Goal: Information Seeking & Learning: Learn about a topic

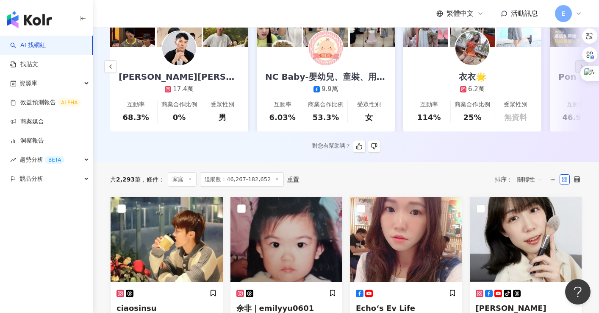
scroll to position [0, 1304]
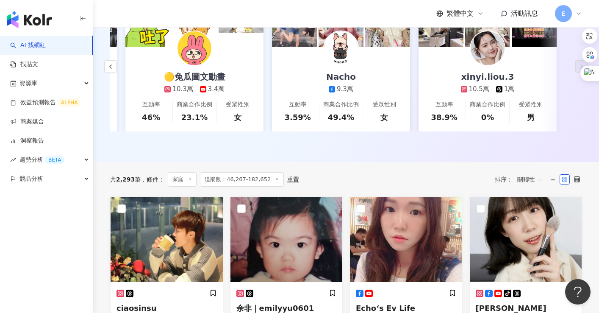
click at [330, 186] on div "共 2,293 筆 條件 ： 家庭 追蹤數：46,267-182,652 重置 排序： 關聯性" at bounding box center [346, 179] width 472 height 14
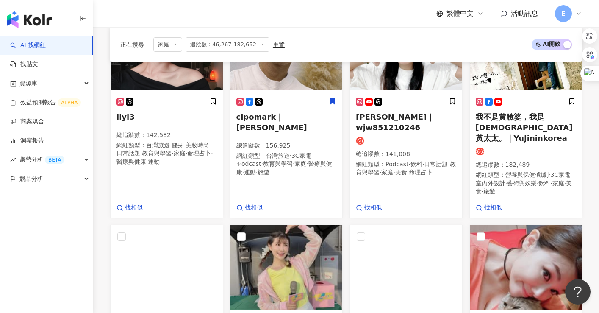
scroll to position [487, 0]
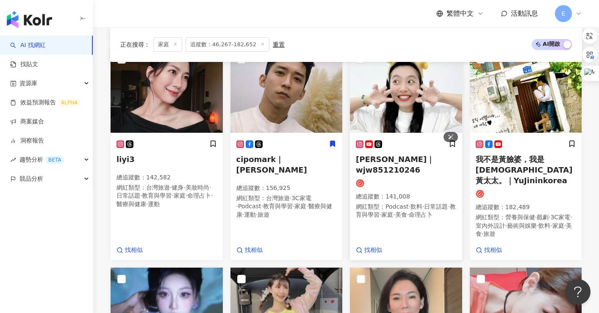
click at [412, 117] on img at bounding box center [406, 90] width 112 height 85
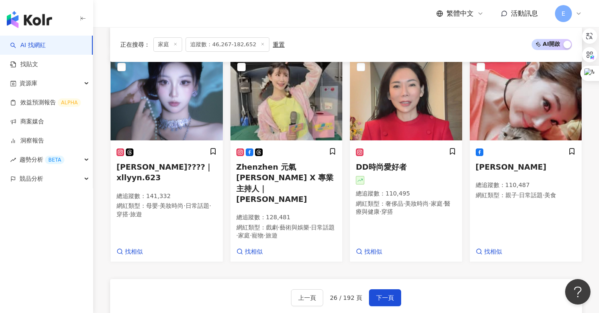
scroll to position [741, 0]
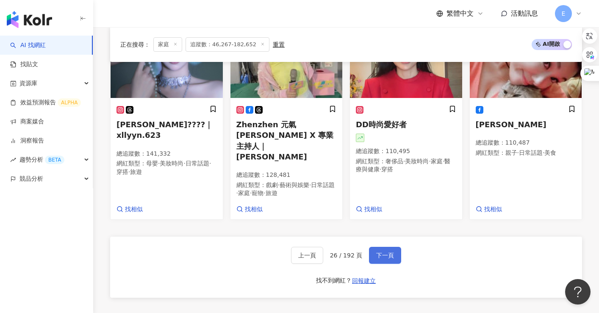
click at [388, 252] on span "下一頁" at bounding box center [385, 255] width 18 height 7
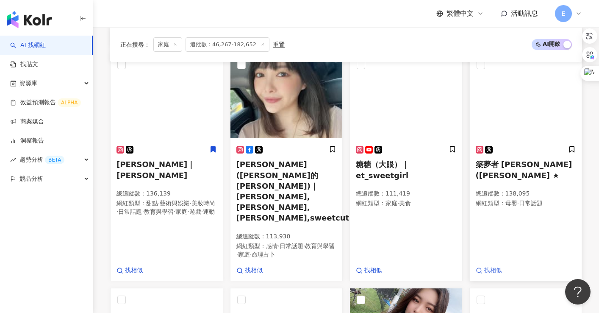
scroll to position [695, 0]
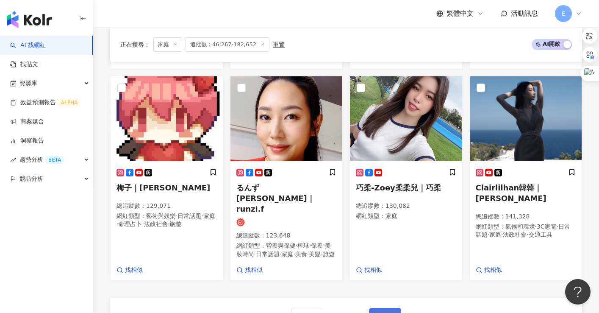
click at [388, 312] on span "下一頁" at bounding box center [385, 316] width 18 height 7
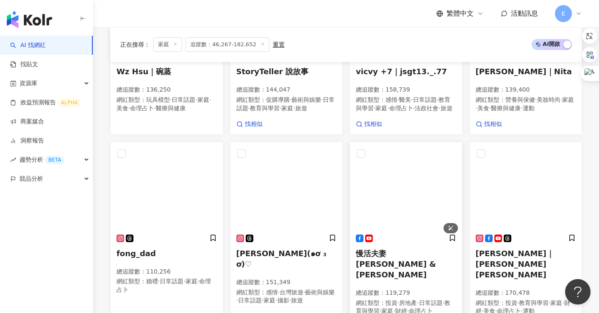
scroll to position [672, 0]
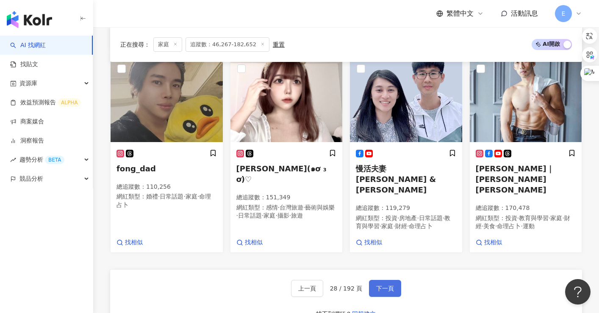
click at [384, 286] on span "下一頁" at bounding box center [385, 288] width 18 height 7
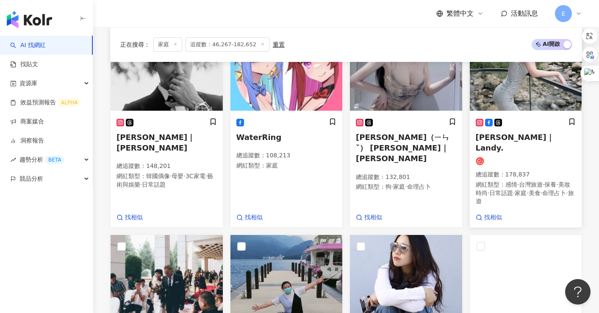
scroll to position [680, 0]
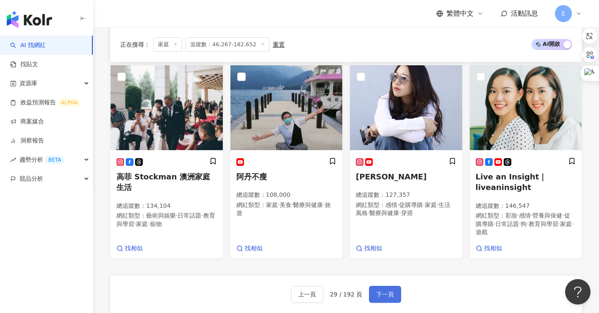
click at [390, 286] on button "下一頁" at bounding box center [385, 294] width 32 height 17
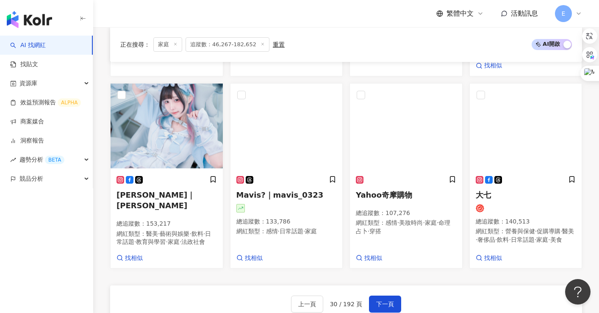
scroll to position [730, 0]
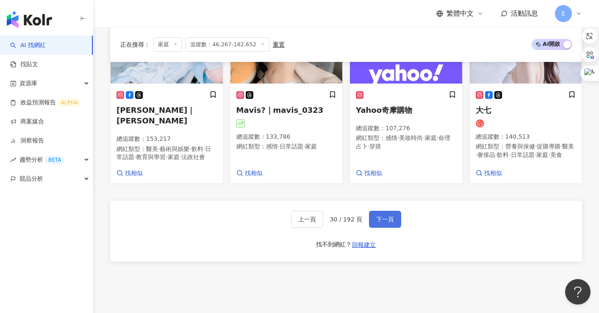
click at [389, 222] on span "下一頁" at bounding box center [385, 219] width 18 height 7
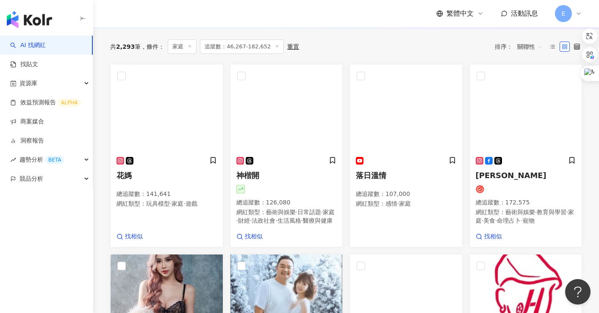
scroll to position [407, 0]
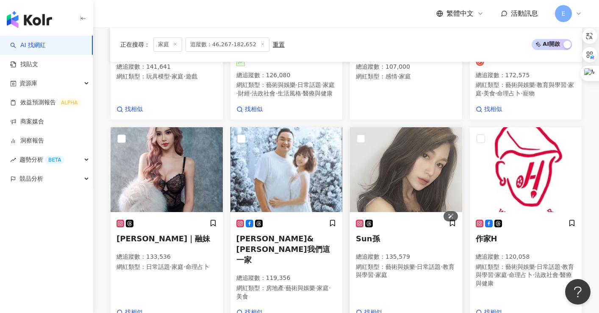
click at [405, 191] on img at bounding box center [406, 169] width 112 height 85
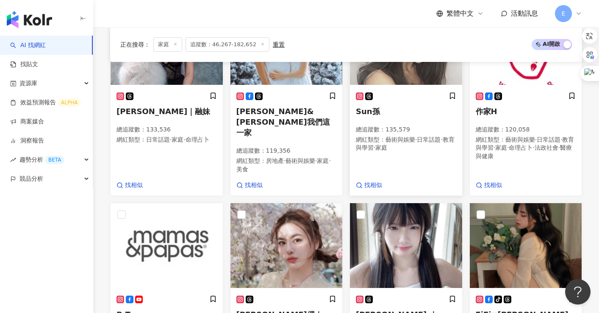
scroll to position [619, 0]
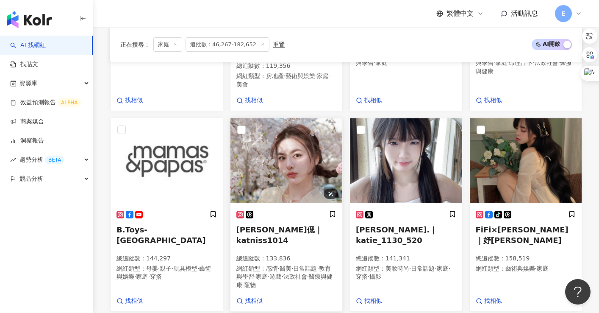
click at [285, 176] on img at bounding box center [287, 160] width 112 height 85
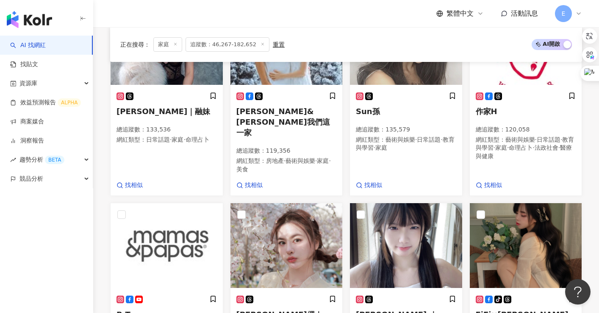
scroll to position [450, 0]
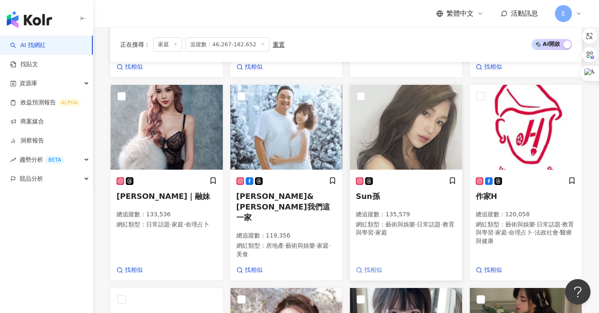
click at [375, 270] on span "找相似" at bounding box center [373, 270] width 18 height 8
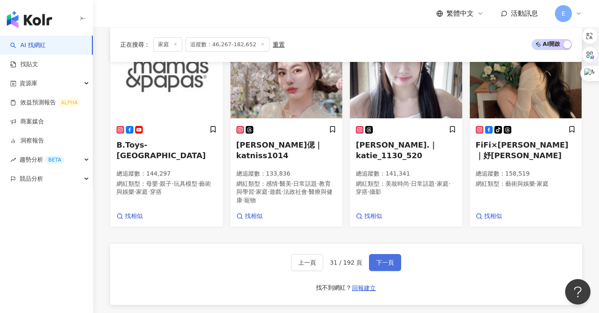
click at [387, 259] on span "下一頁" at bounding box center [385, 262] width 18 height 7
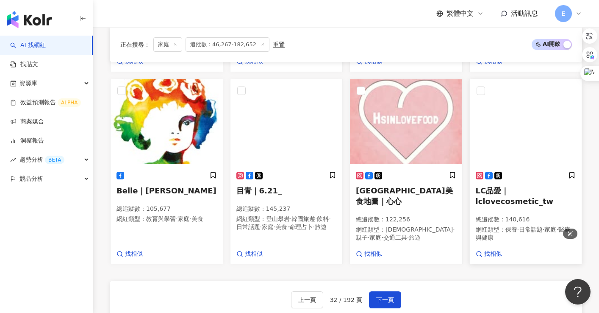
scroll to position [711, 0]
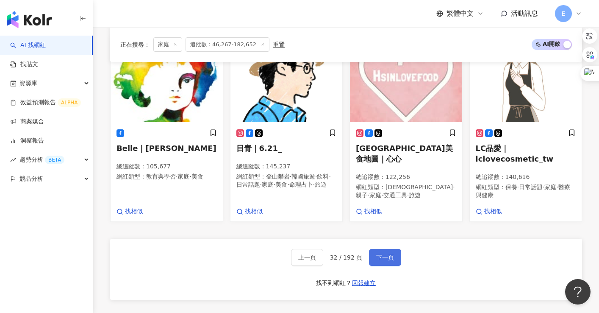
click at [390, 254] on span "下一頁" at bounding box center [385, 257] width 18 height 7
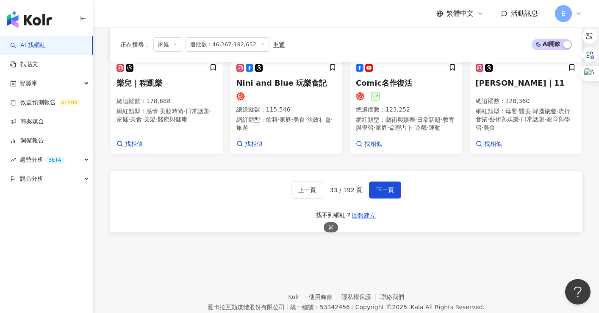
scroll to position [798, 0]
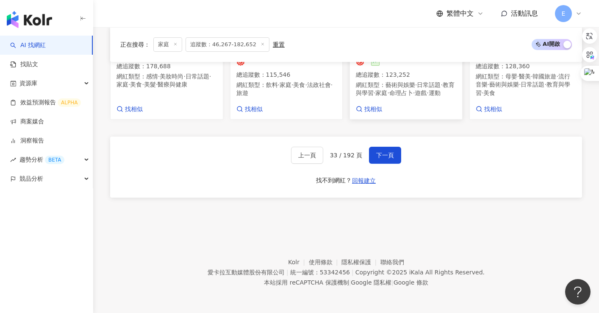
drag, startPoint x: 388, startPoint y: 170, endPoint x: 448, endPoint y: 114, distance: 82.5
click at [387, 159] on span "下一頁" at bounding box center [385, 155] width 18 height 7
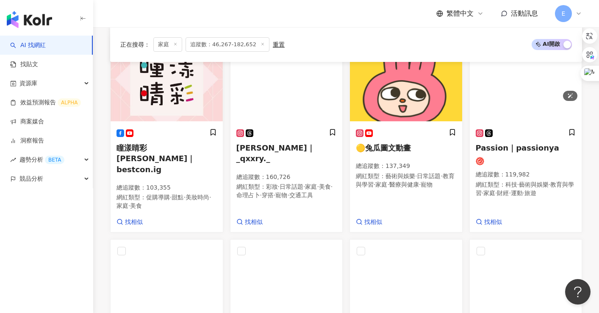
scroll to position [680, 0]
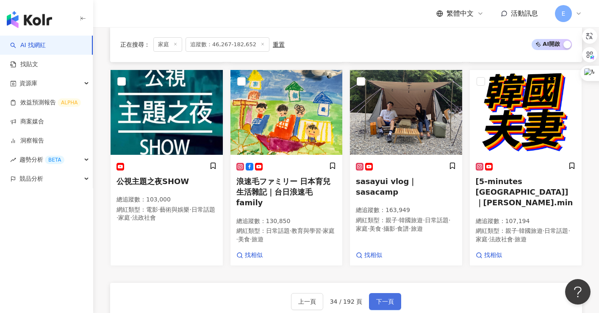
click at [392, 298] on span "下一頁" at bounding box center [385, 301] width 18 height 7
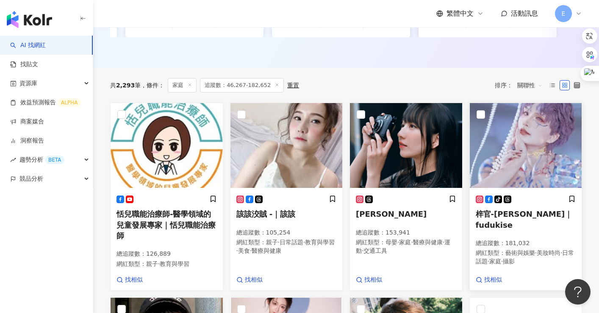
scroll to position [453, 0]
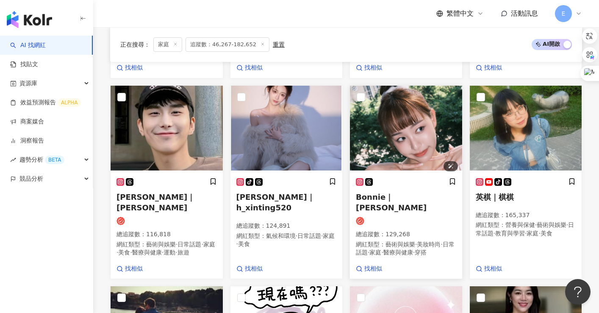
click at [421, 155] on img at bounding box center [406, 128] width 112 height 85
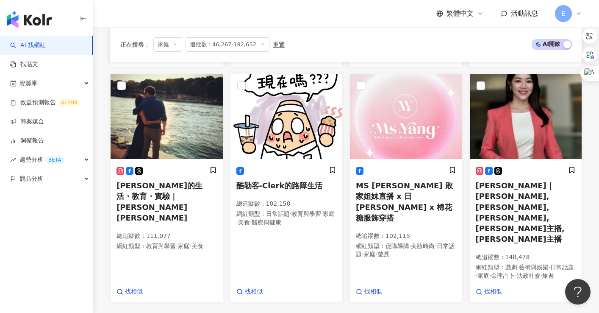
scroll to position [708, 0]
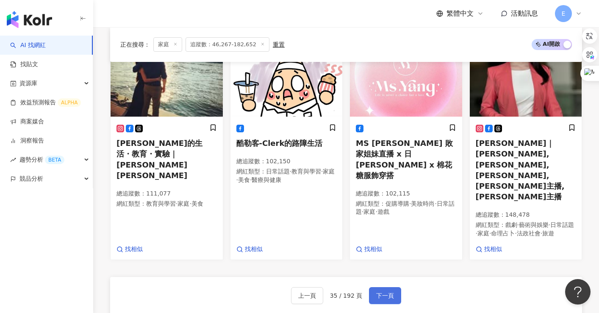
click at [387, 292] on span "下一頁" at bounding box center [385, 295] width 18 height 7
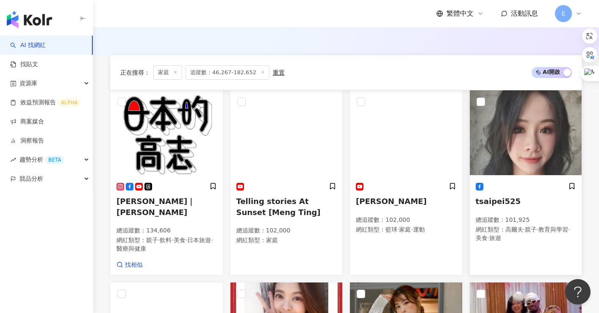
scroll to position [424, 0]
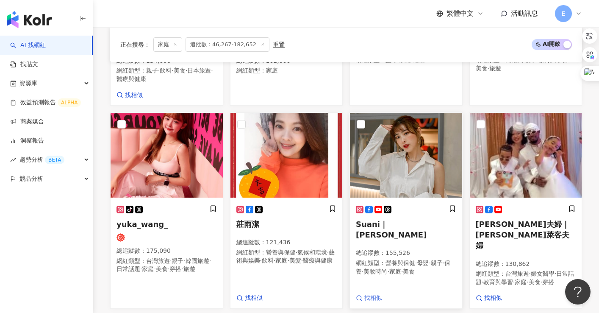
click at [375, 294] on span "找相似" at bounding box center [373, 298] width 18 height 8
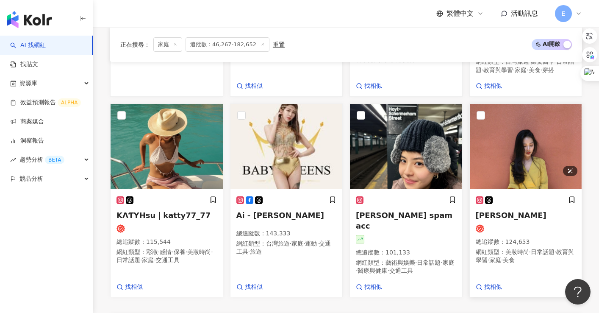
click at [532, 143] on img at bounding box center [526, 146] width 112 height 85
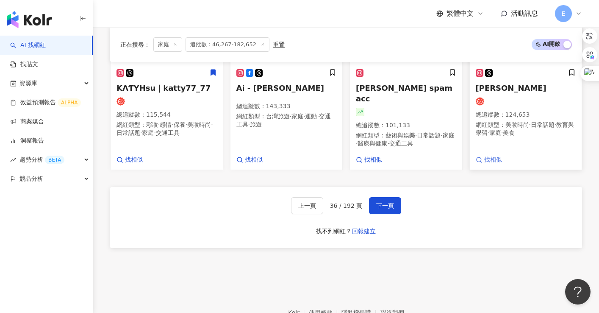
click at [495, 156] on span "找相似" at bounding box center [493, 160] width 18 height 8
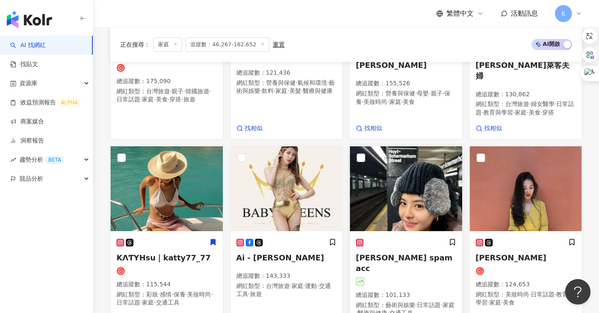
scroll to position [720, 0]
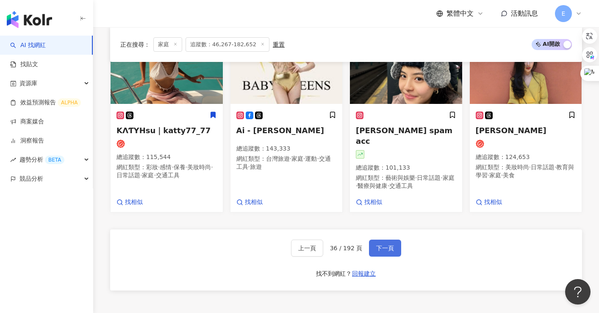
click at [390, 245] on span "下一頁" at bounding box center [385, 248] width 18 height 7
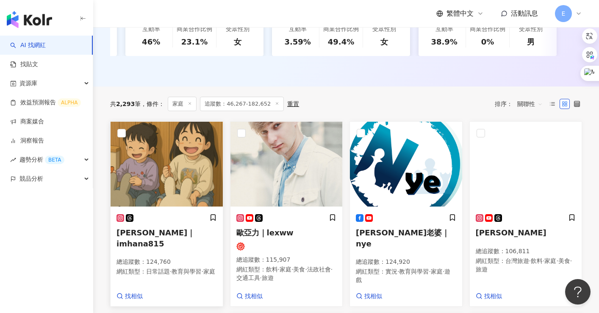
scroll to position [265, 0]
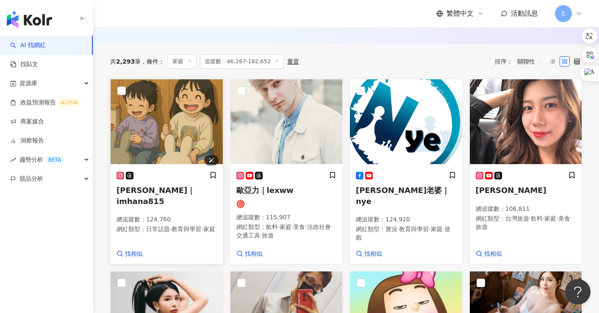
click at [174, 146] on img at bounding box center [167, 121] width 112 height 85
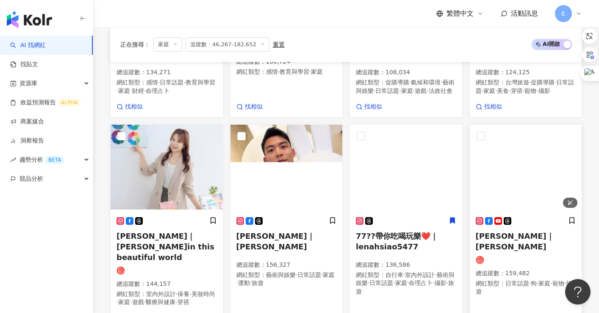
scroll to position [689, 0]
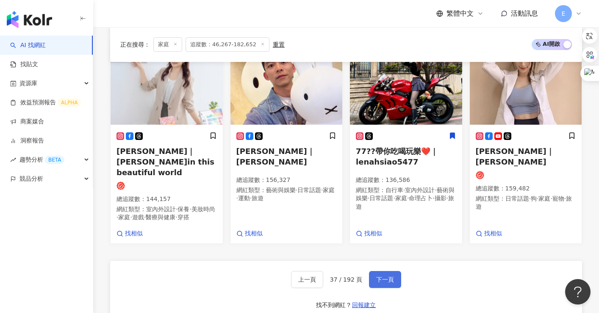
click at [379, 280] on span "下一頁" at bounding box center [385, 279] width 18 height 7
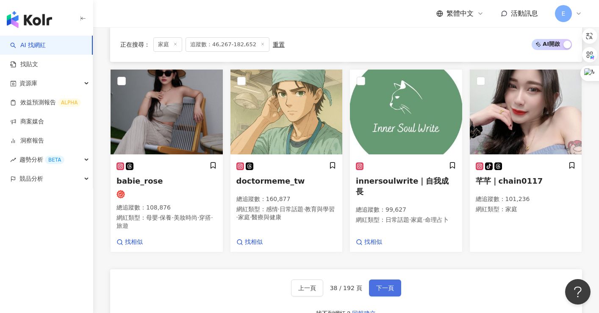
click at [387, 284] on span "下一頁" at bounding box center [385, 287] width 18 height 7
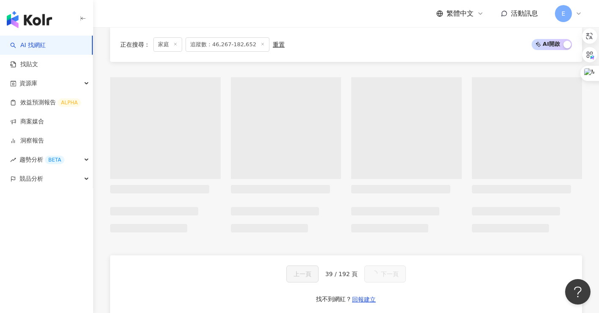
scroll to position [692, 0]
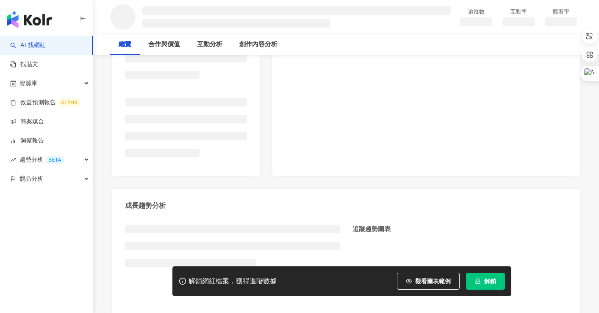
scroll to position [170, 0]
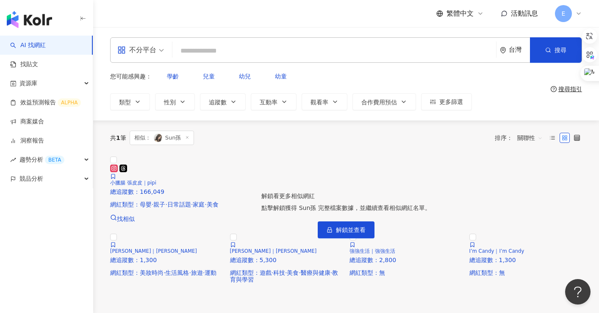
scroll to position [127, 0]
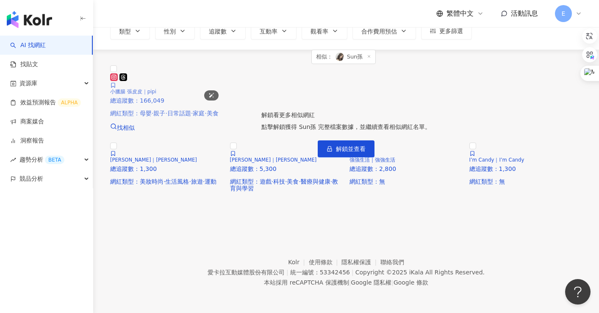
click at [110, 71] on img at bounding box center [110, 71] width 0 height 0
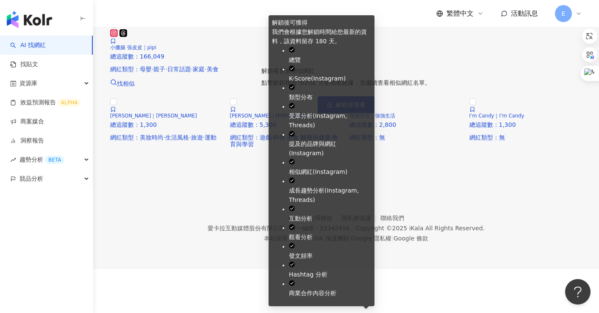
drag, startPoint x: 351, startPoint y: 218, endPoint x: 363, endPoint y: 217, distance: 12.0
click at [352, 108] on span "解鎖並查看" at bounding box center [351, 104] width 30 height 7
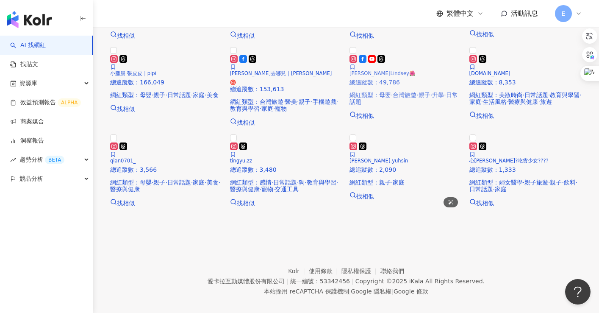
scroll to position [212, 0]
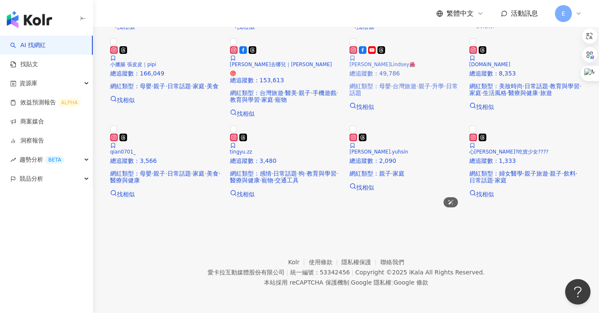
click at [350, 44] on img at bounding box center [350, 44] width 0 height 0
click at [350, 131] on img at bounding box center [350, 131] width 0 height 0
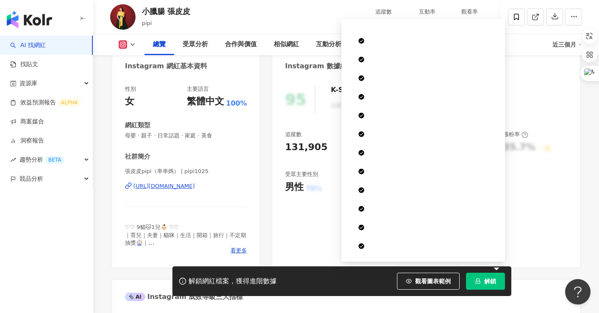
click at [494, 281] on span "解鎖" at bounding box center [490, 281] width 12 height 7
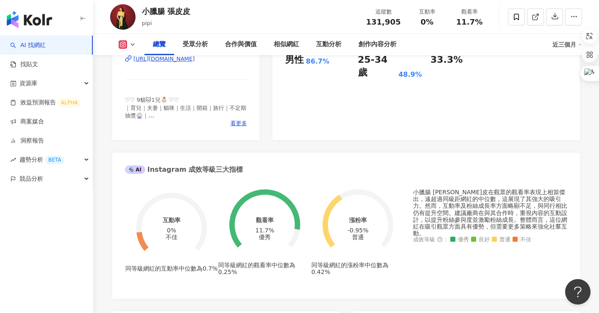
scroll to position [254, 0]
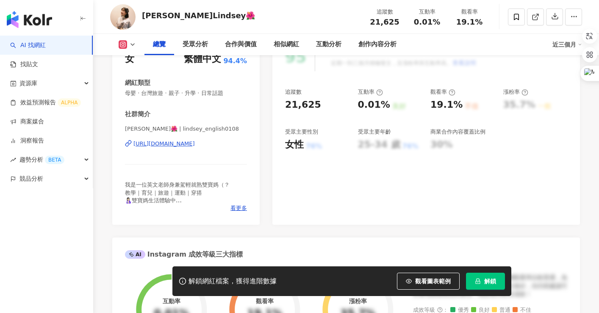
click at [195, 143] on div "https://www.instagram.com/lindsey_english0108/" at bounding box center [163, 144] width 61 height 8
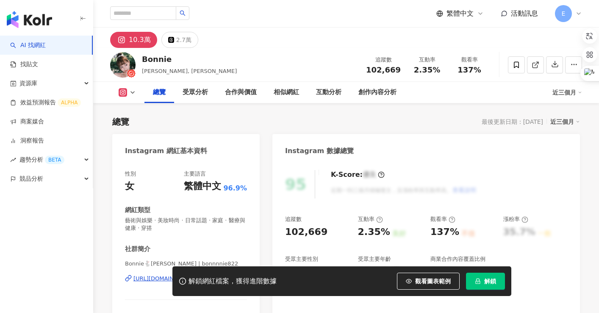
click at [175, 275] on div "https://www.instagram.com/bonnnnie822/" at bounding box center [163, 279] width 61 height 8
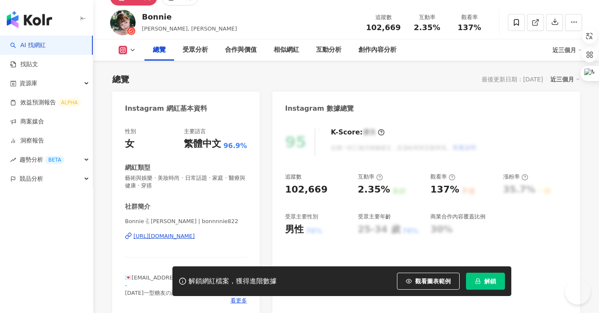
scroll to position [42, 0]
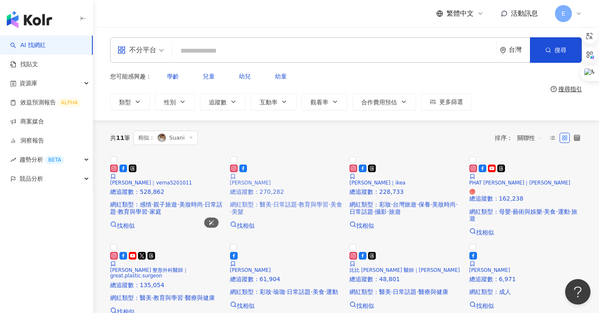
scroll to position [42, 0]
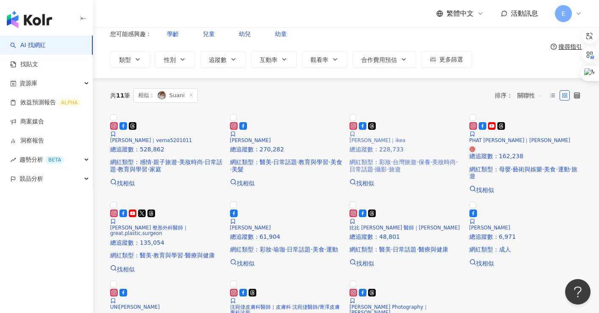
click at [350, 120] on img at bounding box center [350, 120] width 0 height 0
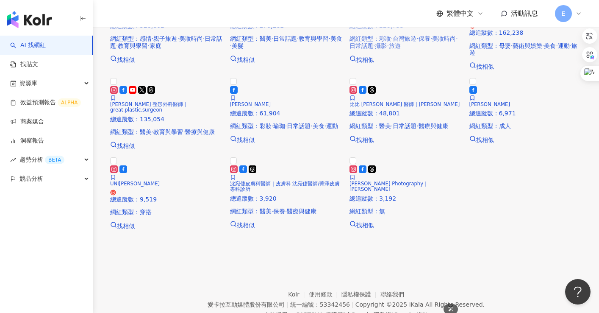
scroll to position [0, 0]
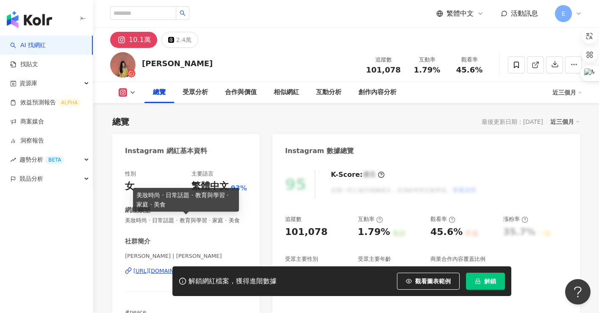
scroll to position [85, 0]
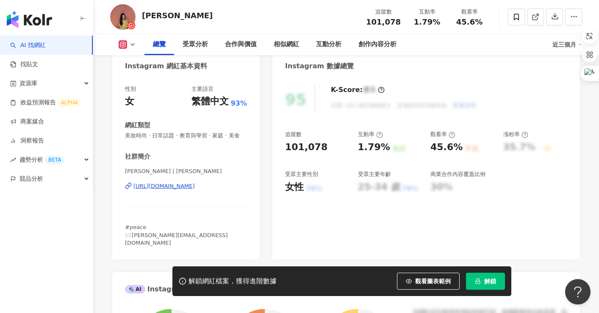
click at [181, 190] on div "https://www.instagram.com/adrianna_tjw/" at bounding box center [163, 186] width 61 height 8
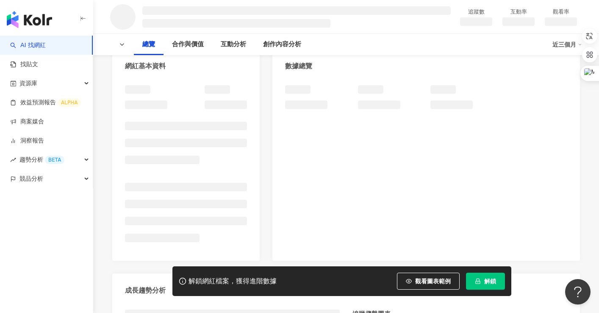
scroll to position [127, 0]
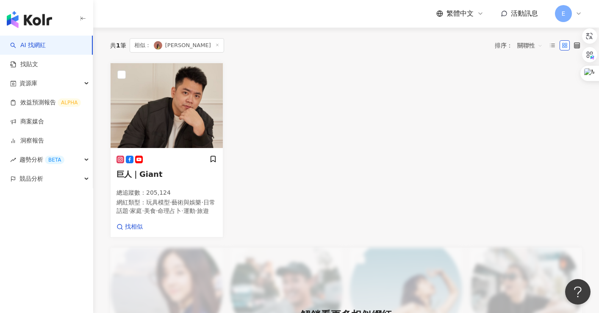
scroll to position [254, 0]
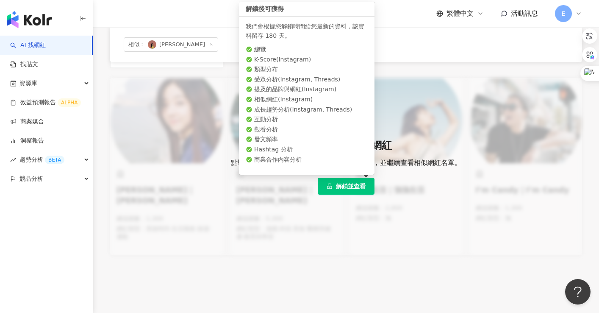
click at [348, 189] on span "解鎖並查看" at bounding box center [351, 186] width 30 height 7
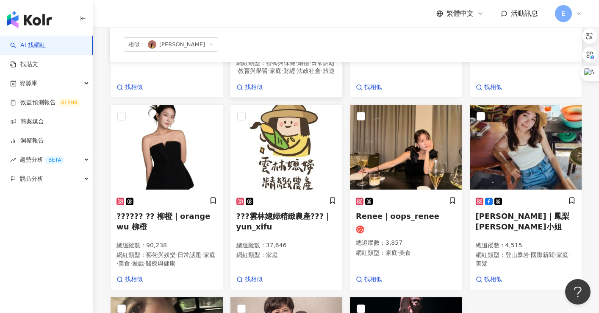
click at [305, 19] on div "繁體中文 活動訊息 E" at bounding box center [346, 13] width 472 height 27
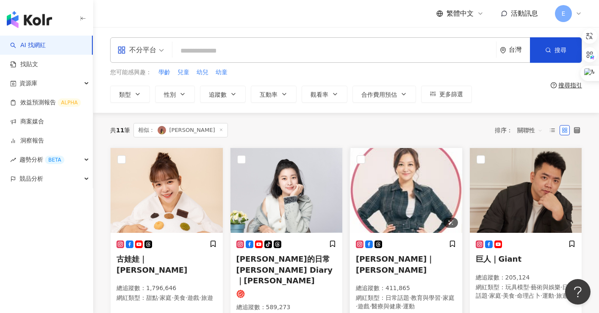
scroll to position [42, 0]
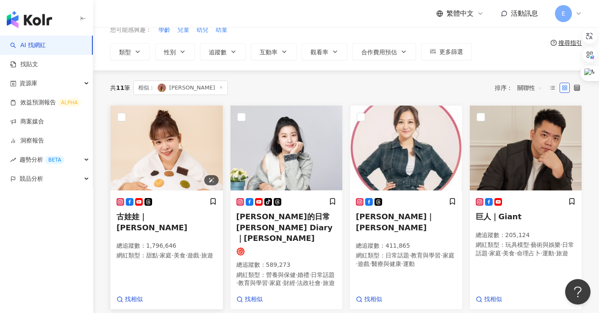
click at [164, 152] on img at bounding box center [167, 148] width 112 height 85
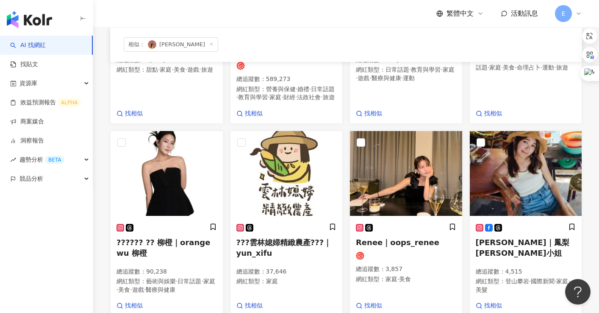
scroll to position [186, 0]
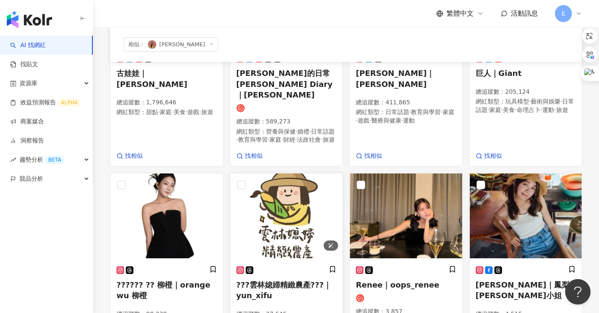
click at [279, 192] on img at bounding box center [287, 215] width 112 height 85
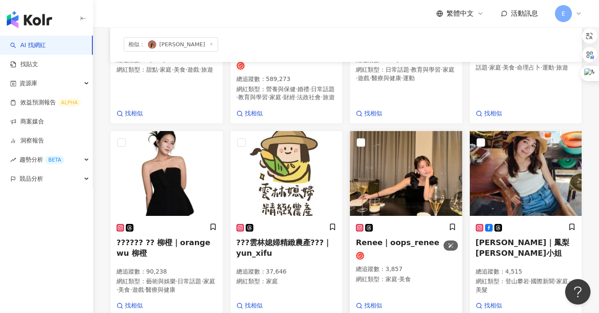
scroll to position [0, 0]
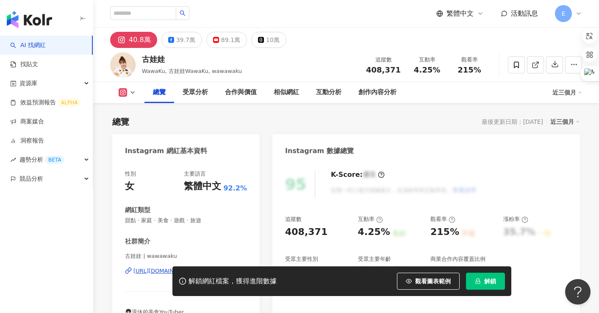
scroll to position [42, 0]
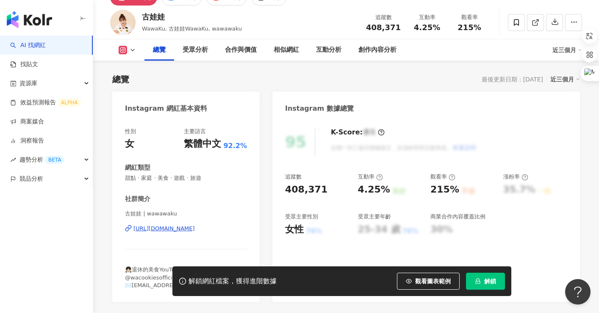
click at [174, 229] on div "https://www.instagram.com/wawawaku/" at bounding box center [163, 229] width 61 height 8
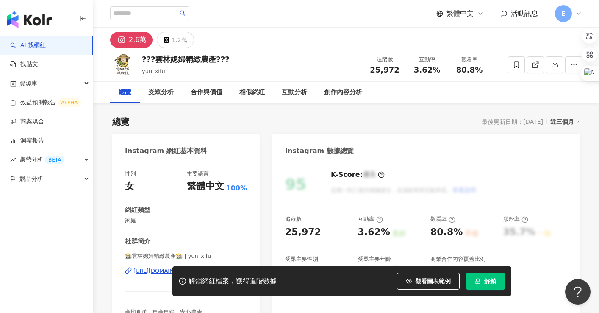
scroll to position [85, 0]
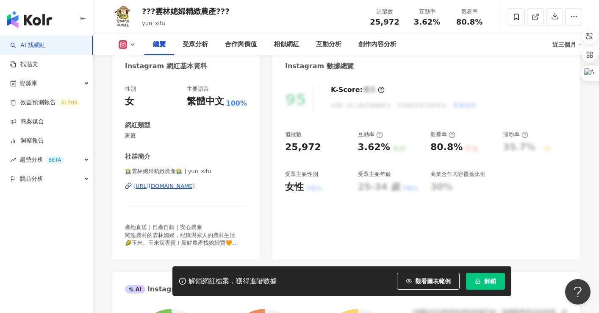
click at [171, 185] on div "[URL][DOMAIN_NAME]" at bounding box center [163, 186] width 61 height 8
